Goal: Information Seeking & Learning: Understand process/instructions

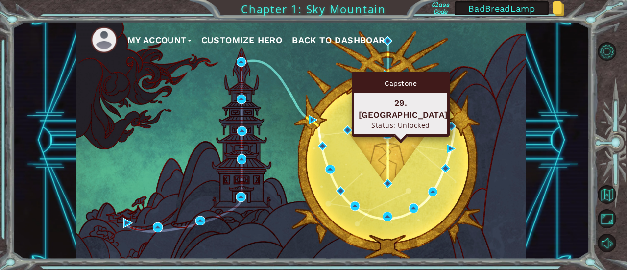
click at [388, 131] on img at bounding box center [387, 133] width 9 height 9
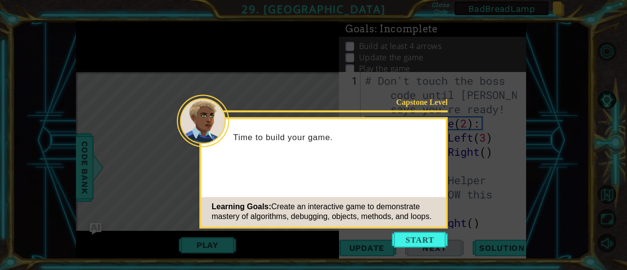
click at [444, 166] on div "Capstone Level Time to build your game. Learning Goals: Create an interactive g…" at bounding box center [323, 172] width 248 height 111
click at [421, 240] on button "Start" at bounding box center [420, 240] width 56 height 16
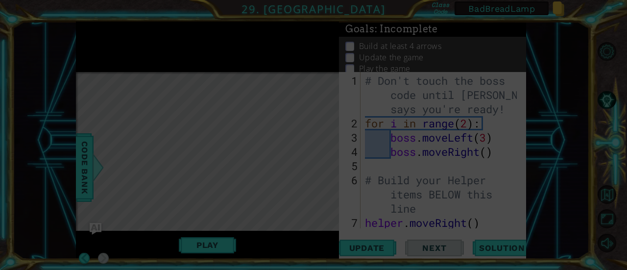
click at [500, 256] on icon at bounding box center [313, 135] width 627 height 270
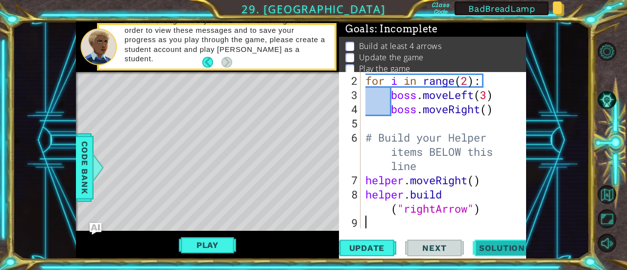
click at [502, 249] on span "Solution" at bounding box center [503, 248] width 66 height 10
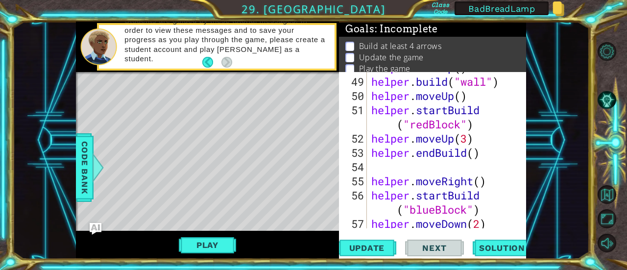
scroll to position [895, 0]
